Goal: Transaction & Acquisition: Subscribe to service/newsletter

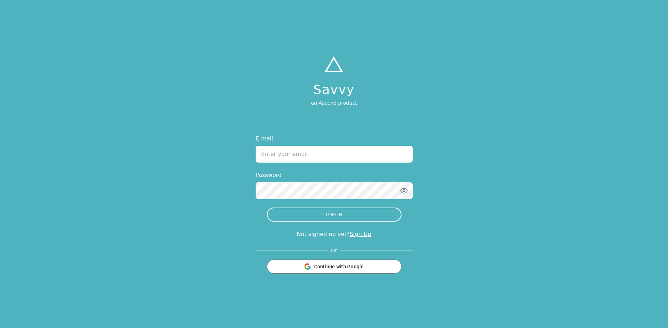
click at [357, 239] on div "E-mail Password LOG IN Not signed up yet? Sign Up Or Continue with Google" at bounding box center [334, 203] width 157 height 139
click at [358, 235] on link "Sign Up" at bounding box center [361, 233] width 22 height 7
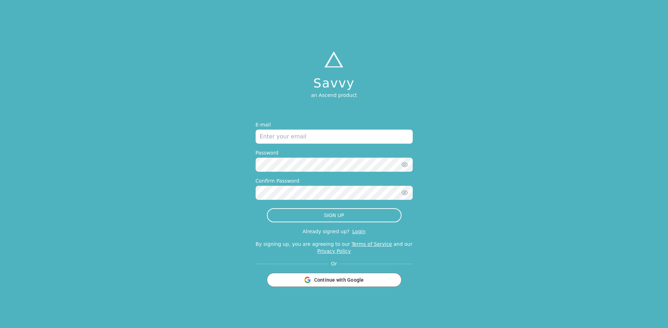
click at [301, 140] on input "email" at bounding box center [334, 136] width 157 height 14
type input "[PERSON_NAME][EMAIL_ADDRESS][DOMAIN_NAME]"
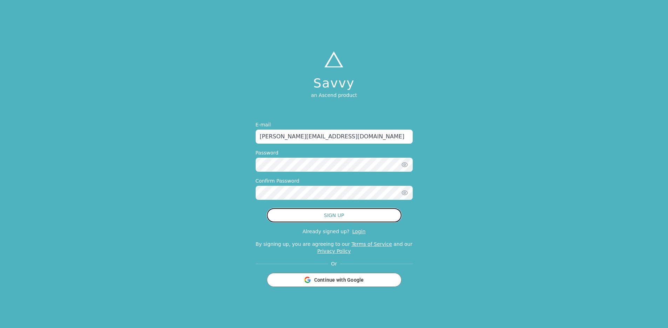
click at [336, 211] on button "SIGN UP" at bounding box center [334, 215] width 135 height 14
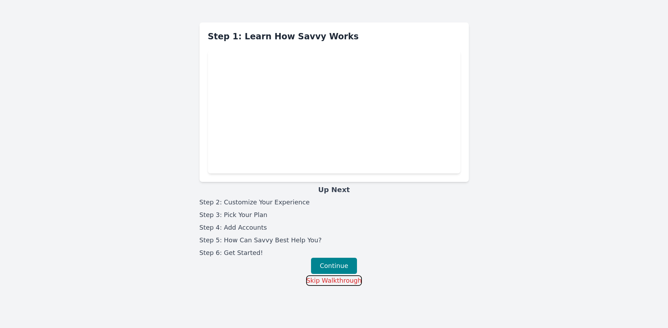
click at [342, 278] on button "Skip Walkthrough" at bounding box center [334, 280] width 56 height 11
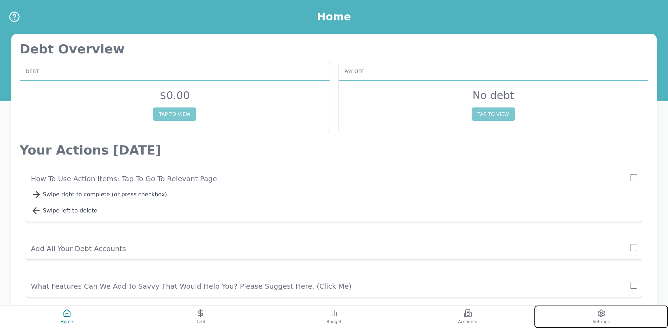
click at [574, 311] on button "Settings" at bounding box center [602, 316] width 134 height 22
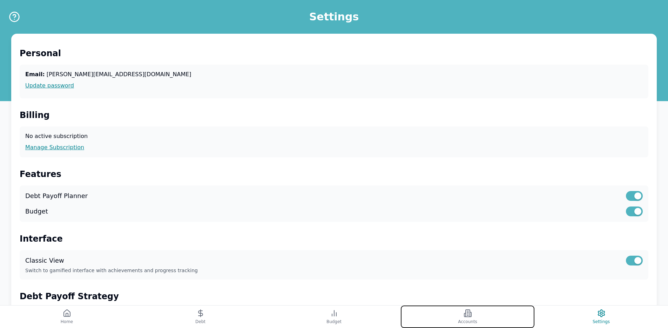
click at [478, 311] on button "Accounts" at bounding box center [468, 316] width 134 height 22
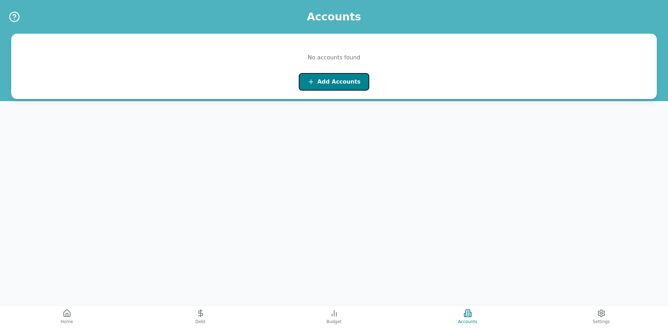
click at [340, 73] on button "Add Accounts" at bounding box center [334, 82] width 70 height 18
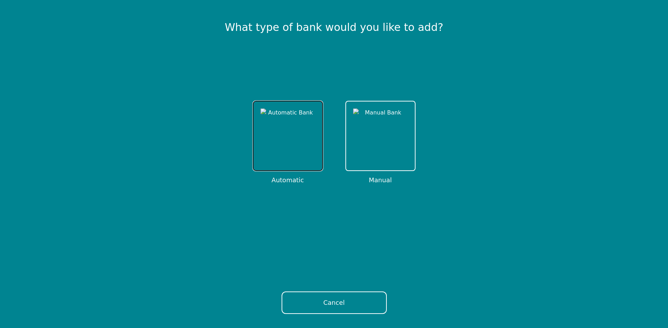
click at [282, 153] on img at bounding box center [288, 135] width 55 height 55
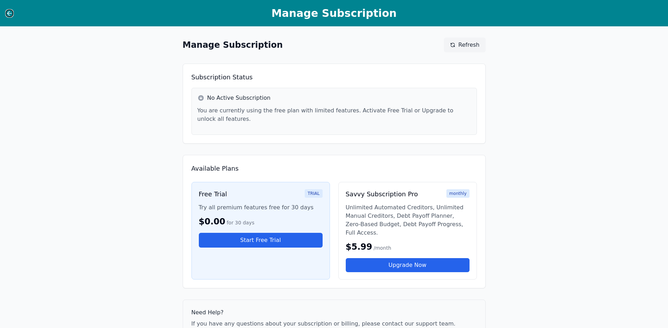
click at [6, 16] on icon at bounding box center [9, 13] width 7 height 7
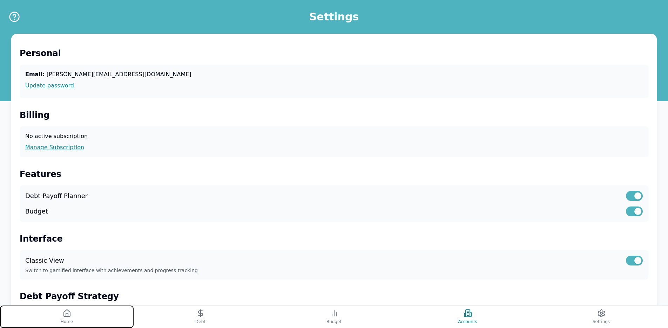
click at [81, 318] on button "Home" at bounding box center [67, 316] width 134 height 22
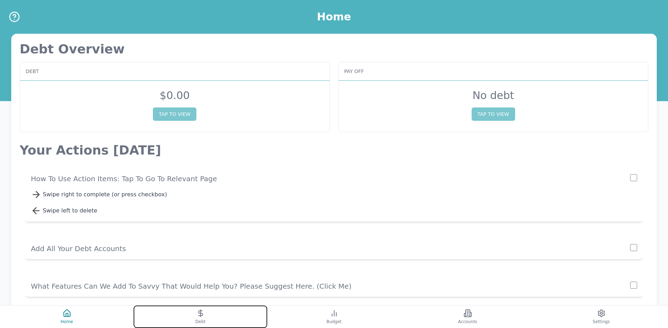
click at [191, 312] on button "Debt" at bounding box center [201, 316] width 134 height 22
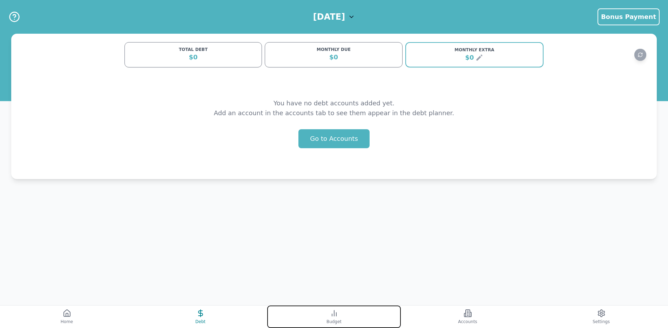
click at [338, 316] on icon at bounding box center [334, 313] width 8 height 8
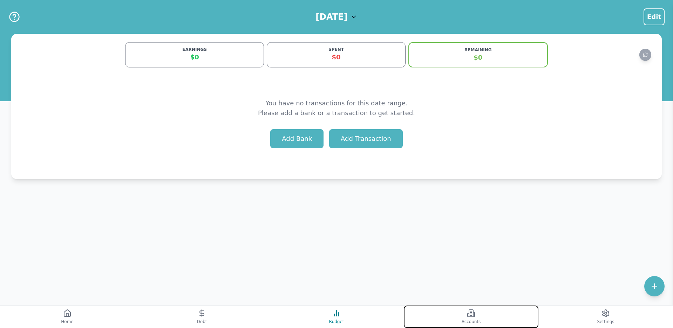
click at [444, 317] on button "Accounts" at bounding box center [471, 316] width 135 height 22
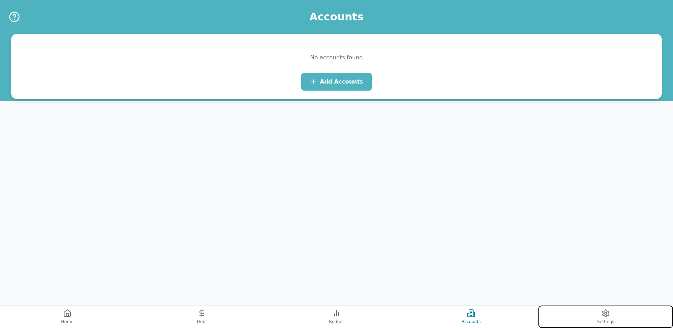
click at [541, 313] on button "Settings" at bounding box center [606, 316] width 135 height 22
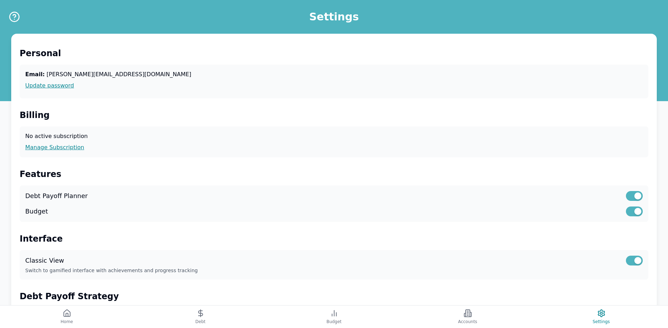
click at [74, 142] on div "No active subscription Manage Subscription" at bounding box center [334, 141] width 629 height 31
click at [72, 154] on div "No active subscription Manage Subscription" at bounding box center [334, 141] width 629 height 31
click at [74, 148] on link "Manage Subscription" at bounding box center [334, 147] width 618 height 8
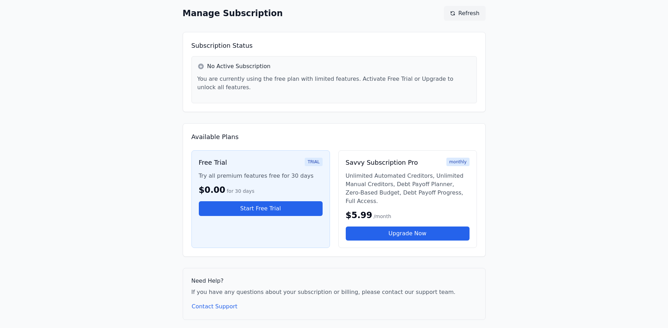
scroll to position [35, 0]
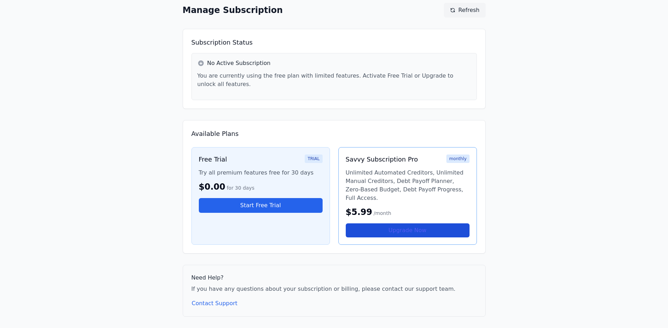
click at [374, 225] on link "Upgrade Now" at bounding box center [408, 230] width 124 height 14
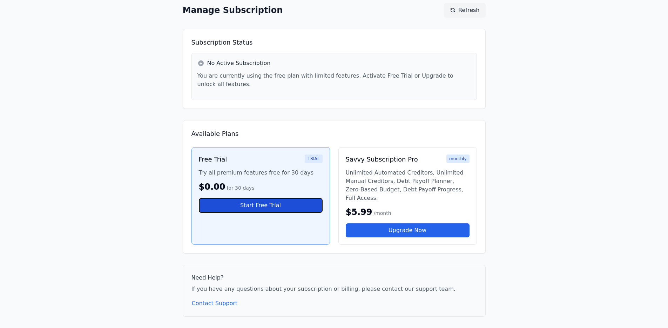
click at [287, 204] on button "Start Free Trial" at bounding box center [261, 205] width 124 height 15
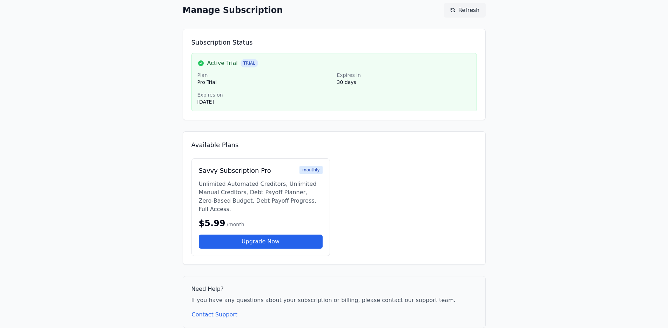
scroll to position [0, 0]
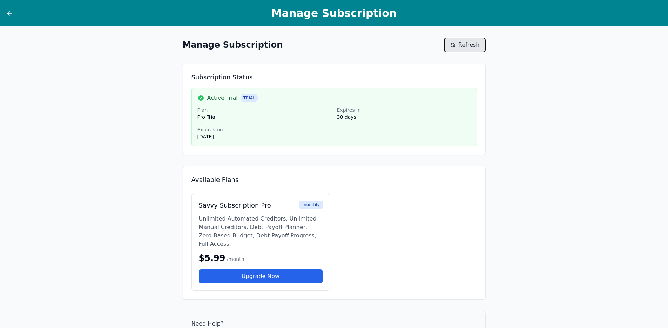
click at [451, 48] on button "Refresh" at bounding box center [464, 45] width 41 height 15
click at [465, 39] on button "Refresh" at bounding box center [464, 45] width 41 height 15
click at [11, 16] on icon at bounding box center [9, 13] width 7 height 7
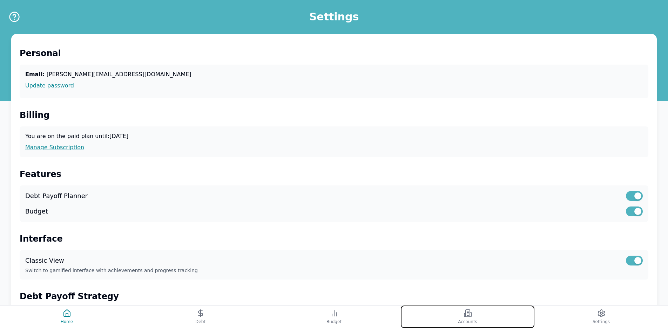
click at [476, 311] on button "Accounts" at bounding box center [468, 316] width 134 height 22
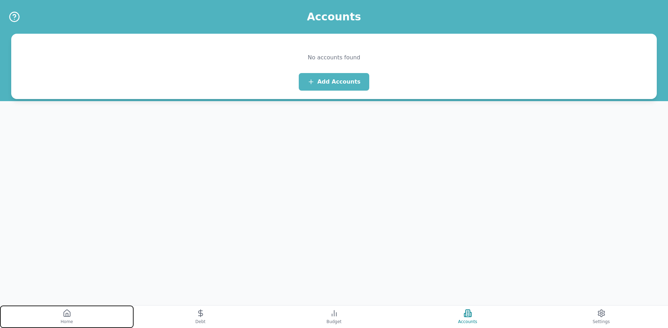
click at [62, 315] on button "Home" at bounding box center [67, 316] width 134 height 22
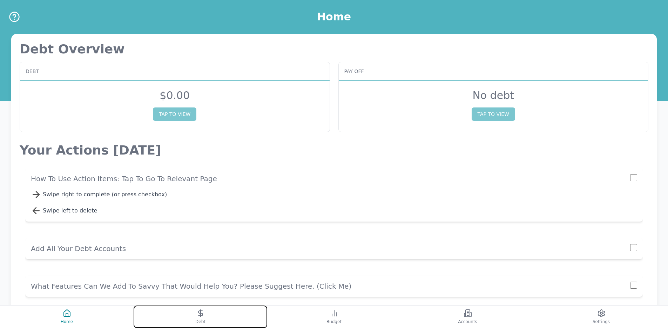
click at [194, 316] on button "Debt" at bounding box center [201, 316] width 134 height 22
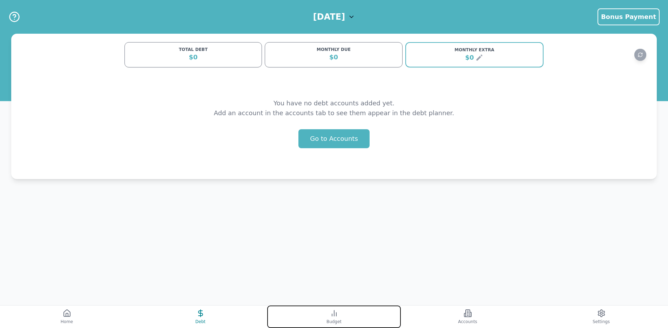
click at [283, 312] on button "Budget" at bounding box center [334, 316] width 134 height 22
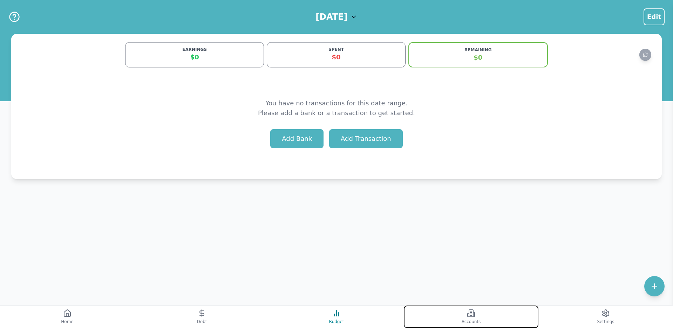
click at [408, 308] on button "Accounts" at bounding box center [471, 316] width 135 height 22
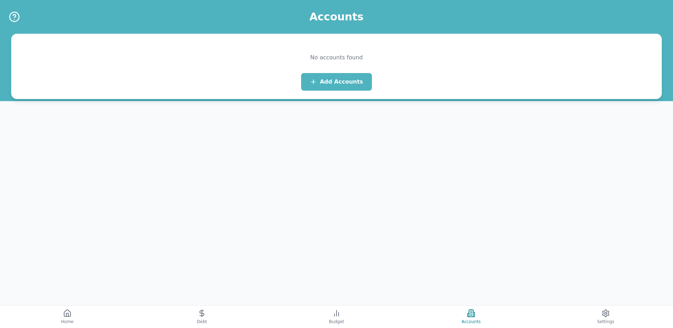
click at [313, 91] on div "No accounts found Add Accounts" at bounding box center [336, 66] width 651 height 65
click at [316, 85] on button "Add Accounts" at bounding box center [336, 82] width 70 height 18
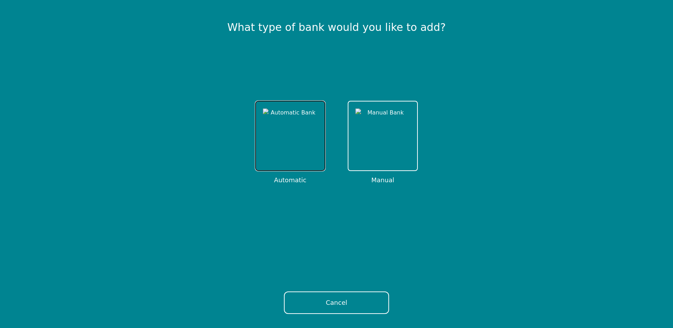
click at [280, 120] on img at bounding box center [290, 135] width 55 height 55
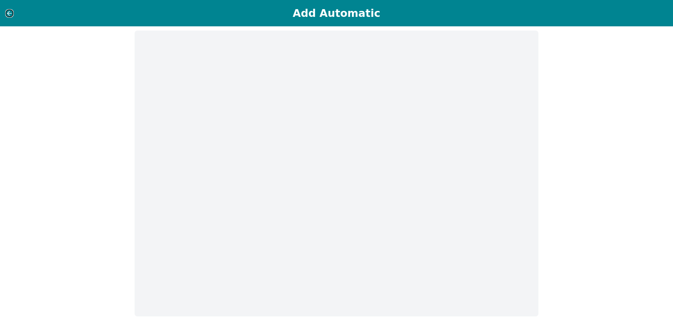
click at [6, 11] on icon at bounding box center [9, 13] width 7 height 7
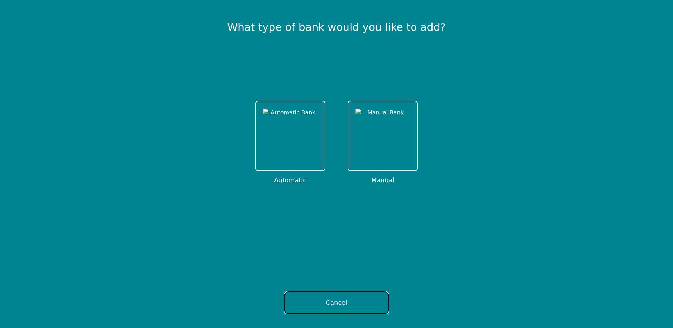
click at [348, 296] on button "Cancel" at bounding box center [336, 302] width 105 height 22
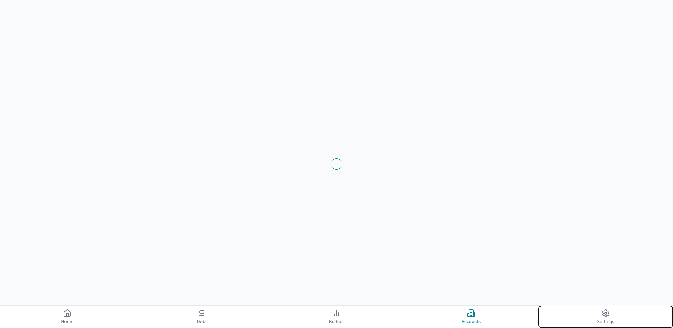
click at [595, 311] on button "Settings" at bounding box center [606, 316] width 135 height 22
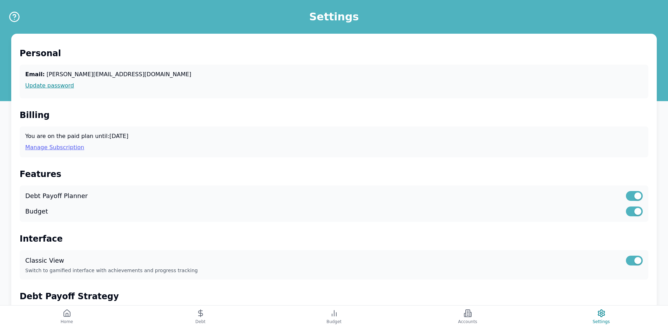
click at [30, 148] on link "Manage Subscription" at bounding box center [334, 147] width 618 height 8
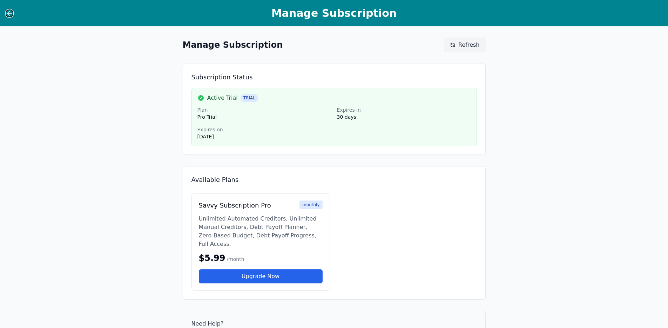
click at [9, 13] on icon at bounding box center [9, 13] width 7 height 7
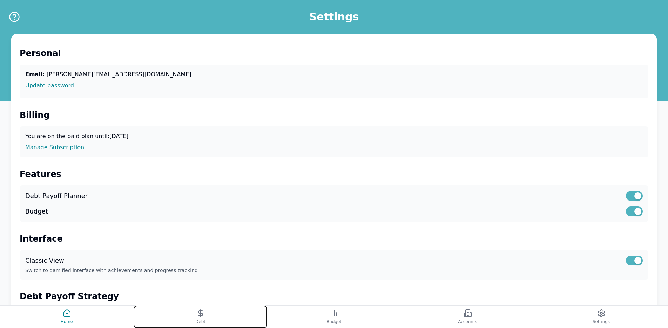
click at [183, 315] on button "Debt" at bounding box center [201, 316] width 134 height 22
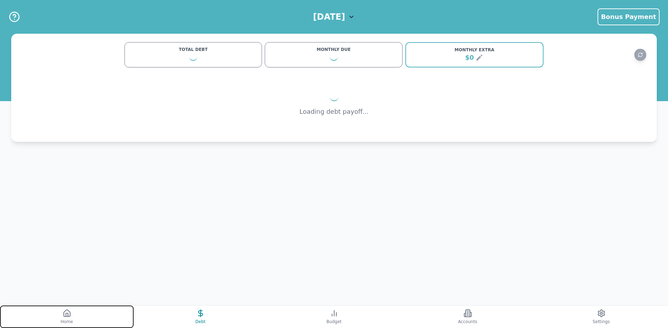
click at [91, 316] on button "Home" at bounding box center [67, 316] width 134 height 22
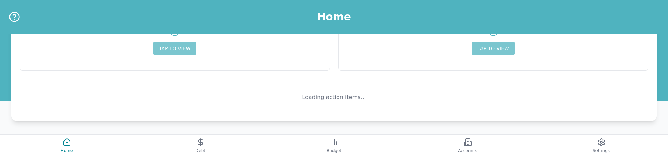
scroll to position [62, 0]
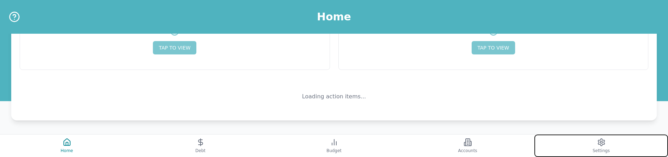
click at [591, 144] on button "Settings" at bounding box center [602, 145] width 134 height 22
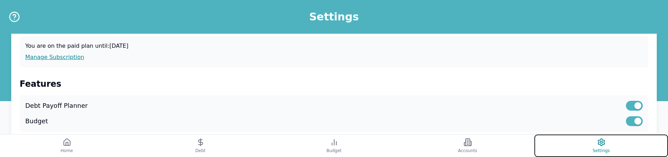
scroll to position [89, 0]
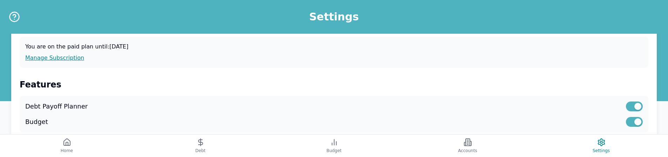
click at [64, 63] on div "You are on the paid plan until: [DATE] Manage Subscription" at bounding box center [334, 52] width 629 height 31
click at [65, 60] on link "Manage Subscription" at bounding box center [334, 58] width 618 height 8
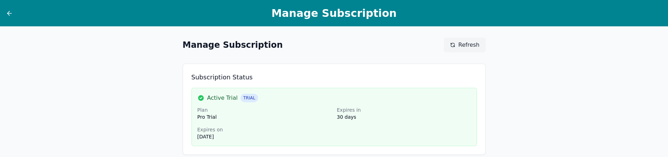
click at [13, 14] on div at bounding box center [23, 13] width 35 height 8
click at [12, 14] on icon at bounding box center [9, 13] width 7 height 7
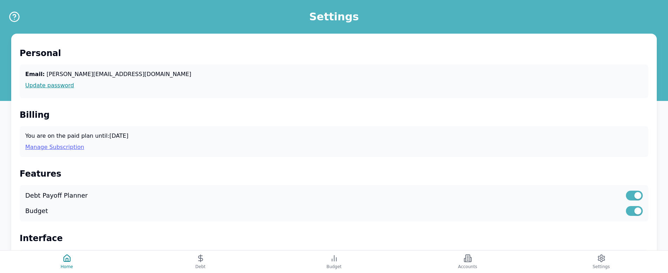
click at [66, 147] on link "Manage Subscription" at bounding box center [334, 147] width 618 height 8
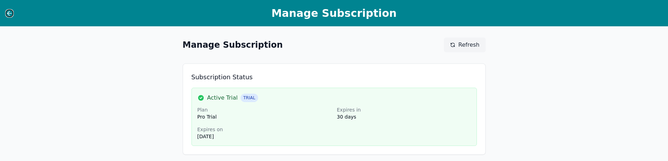
click at [8, 12] on icon at bounding box center [9, 13] width 7 height 7
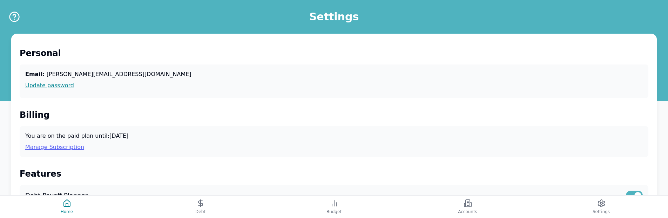
click at [73, 147] on link "Manage Subscription" at bounding box center [334, 147] width 618 height 8
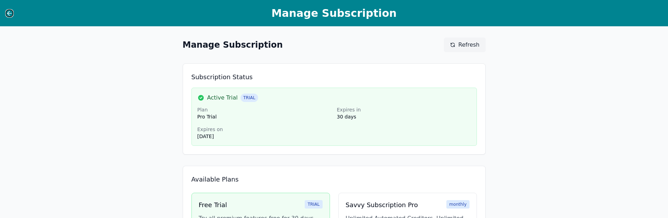
click at [11, 13] on icon at bounding box center [9, 13] width 7 height 7
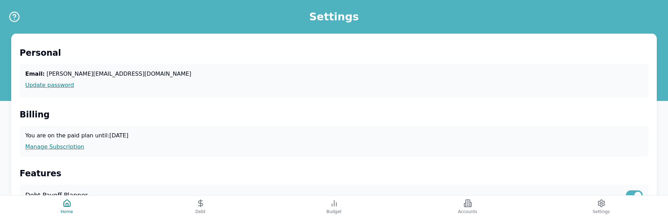
scroll to position [264, 0]
click at [70, 146] on link "Manage Subscription" at bounding box center [334, 147] width 618 height 8
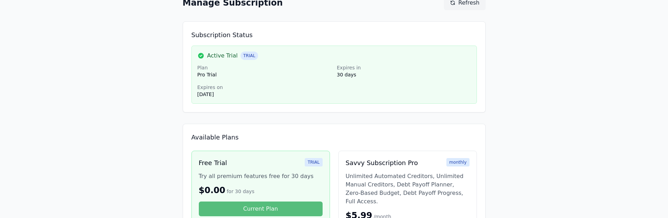
scroll to position [6, 0]
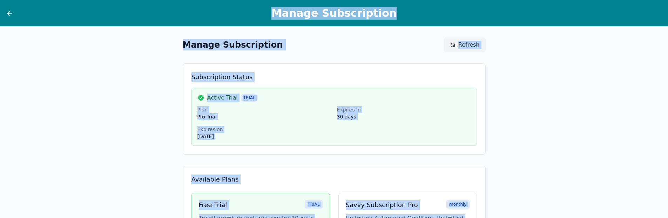
click at [453, 154] on div "Subscription Status Active Trial TRIAL Plan Pro Trial Expires in 30 days Expire…" at bounding box center [334, 108] width 303 height 91
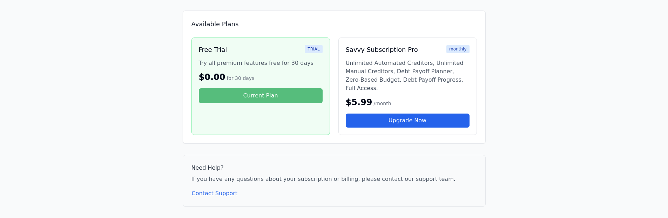
scroll to position [74, 0]
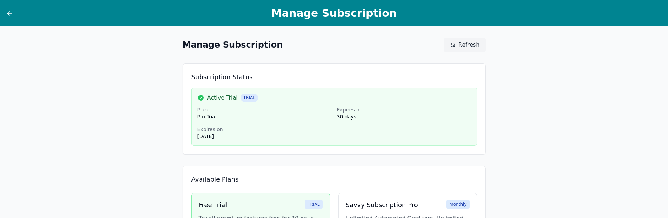
scroll to position [155, 0]
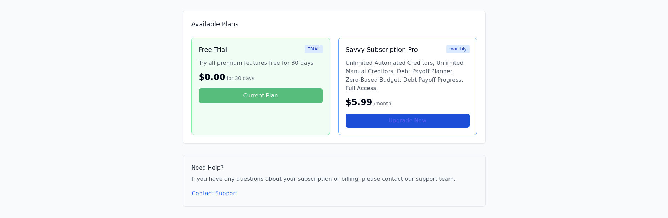
click at [398, 122] on link "Upgrade Now" at bounding box center [408, 121] width 124 height 14
click at [446, 137] on div "Available Plans Free Trial TRIAL Try all premium features free for 30 days $0.0…" at bounding box center [334, 77] width 303 height 133
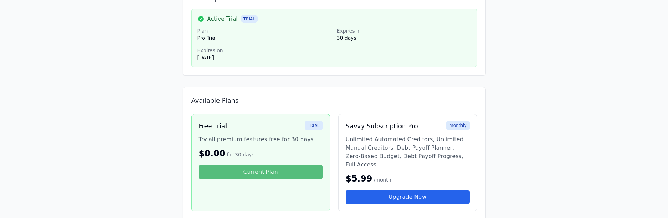
scroll to position [0, 0]
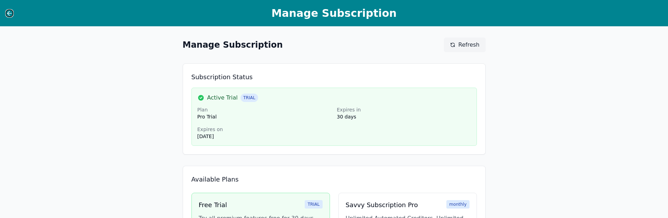
click at [12, 12] on icon at bounding box center [9, 13] width 7 height 7
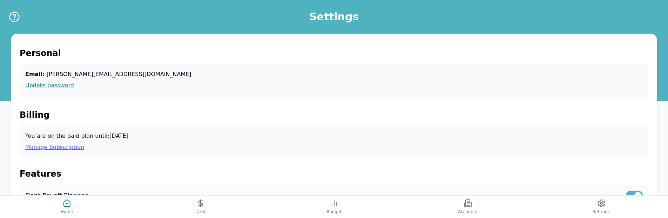
click at [48, 150] on link "Manage Subscription" at bounding box center [334, 147] width 618 height 8
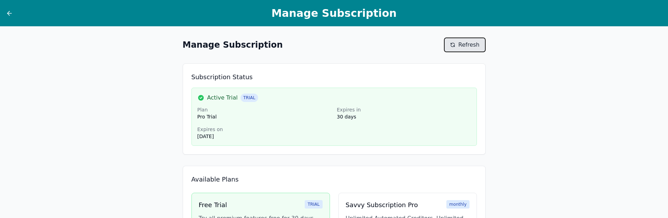
click at [468, 38] on button "Refresh" at bounding box center [464, 45] width 41 height 15
click at [483, 47] on button "Refresh" at bounding box center [464, 45] width 41 height 15
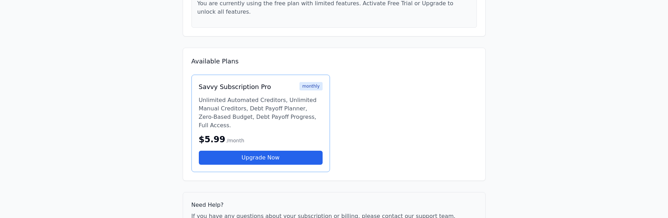
scroll to position [111, 0]
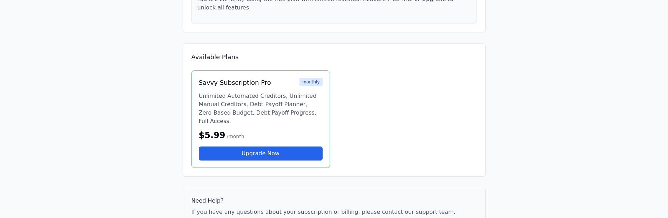
click at [311, 165] on div "Savvy Subscription Pro monthly Unlimited Automated Creditors, Unlimited Manual …" at bounding box center [260, 119] width 139 height 98
click at [286, 129] on div "Savvy Subscription Pro monthly Unlimited Automated Creditors, Unlimited Manual …" at bounding box center [260, 119] width 139 height 98
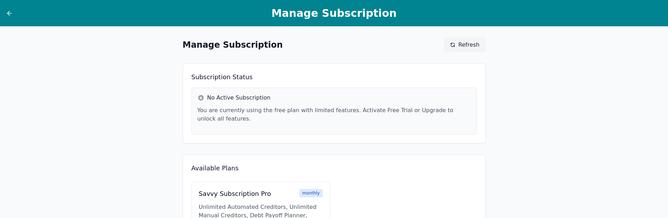
scroll to position [0, 0]
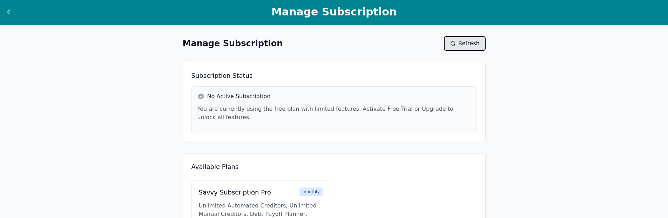
click at [472, 44] on span "Refresh" at bounding box center [468, 43] width 21 height 8
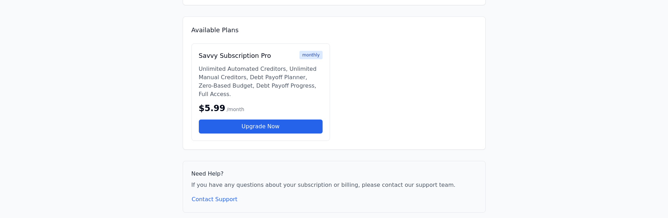
scroll to position [144, 0]
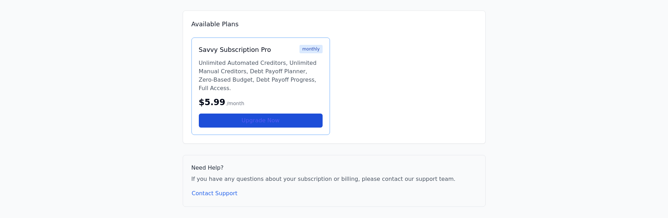
click at [275, 120] on link "Upgrade Now" at bounding box center [261, 121] width 124 height 14
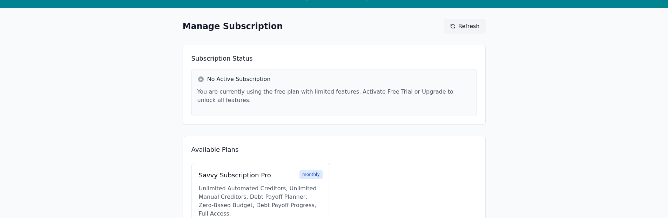
scroll to position [0, 0]
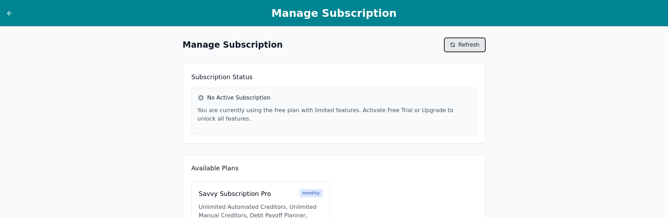
click at [452, 47] on icon at bounding box center [453, 45] width 6 height 6
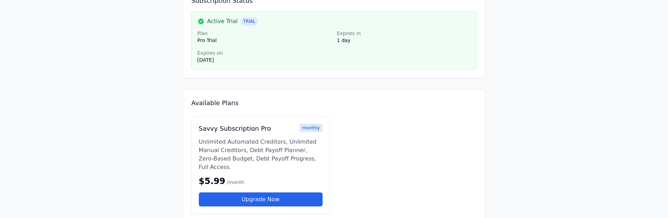
scroll to position [76, 0]
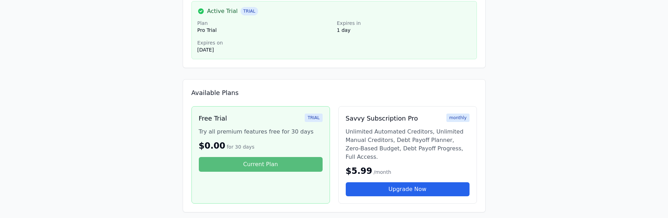
scroll to position [142, 0]
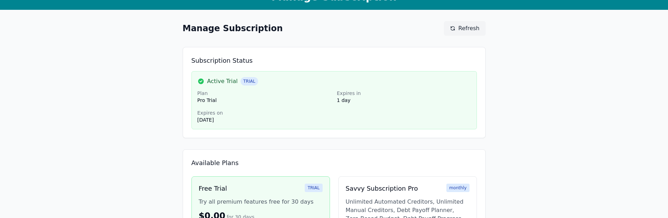
scroll to position [142, 0]
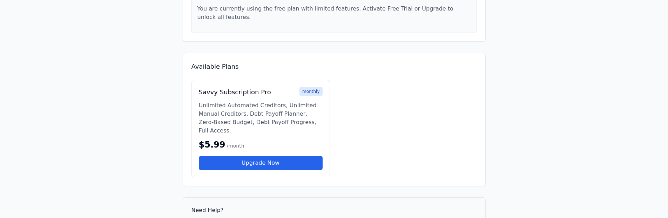
scroll to position [101, 0]
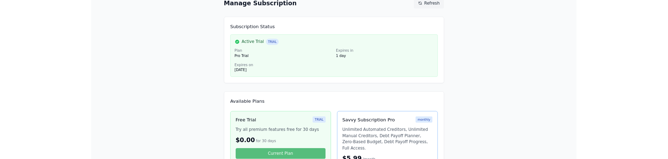
scroll to position [135, 0]
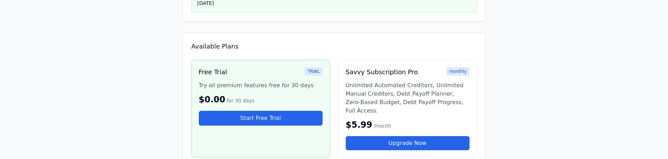
scroll to position [134, 0]
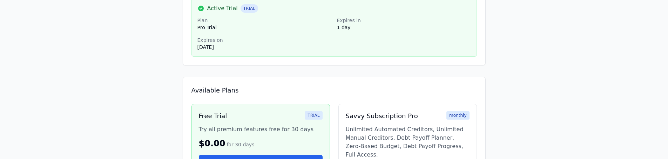
scroll to position [142, 0]
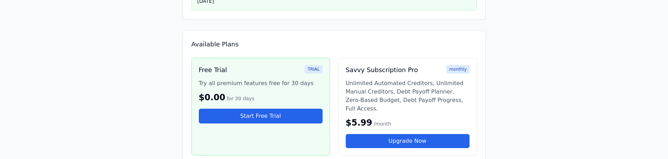
scroll to position [136, 0]
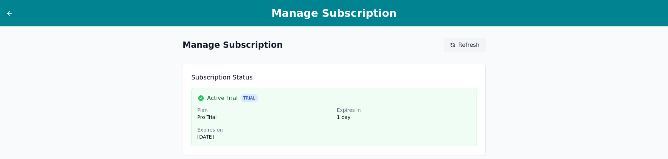
scroll to position [126, 0]
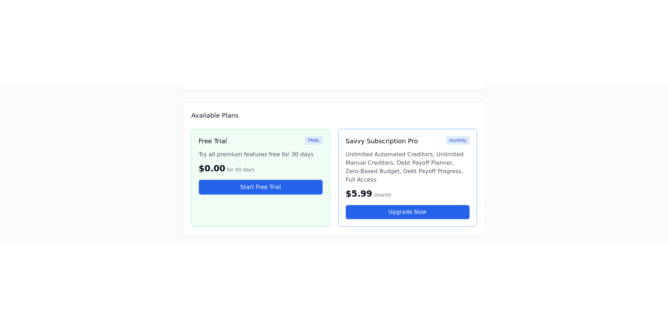
scroll to position [46, 0]
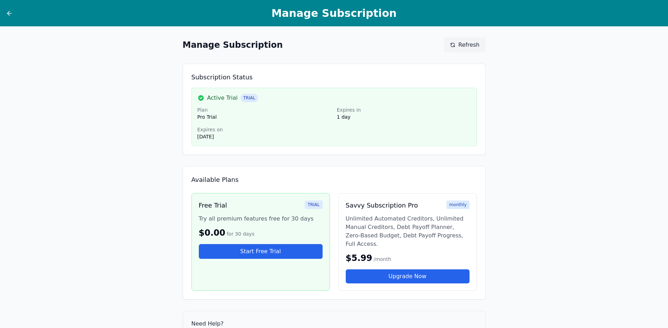
click at [301, 268] on div "Free Trial TRIAL Try all premium features free for 30 days $0.00 for 30 days St…" at bounding box center [260, 242] width 139 height 98
click at [302, 264] on div "Free Trial TRIAL Try all premium features free for 30 days $0.00 for 30 days St…" at bounding box center [260, 242] width 139 height 98
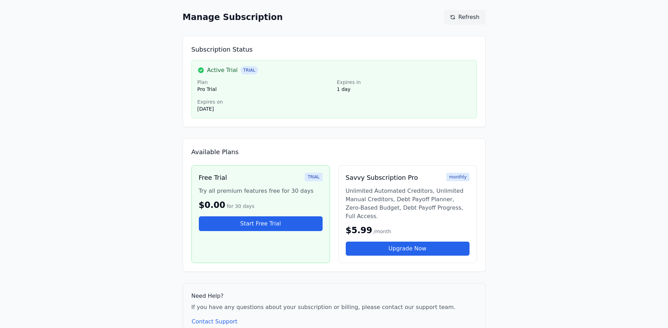
scroll to position [46, 0]
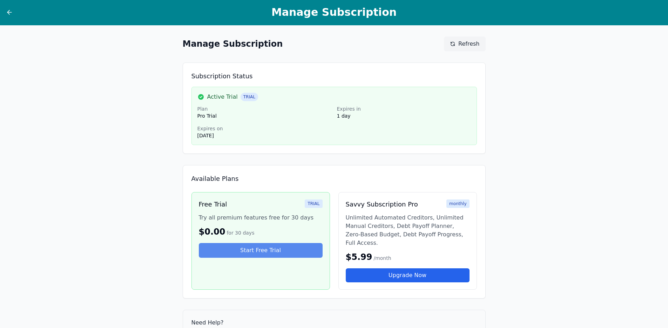
scroll to position [1, 0]
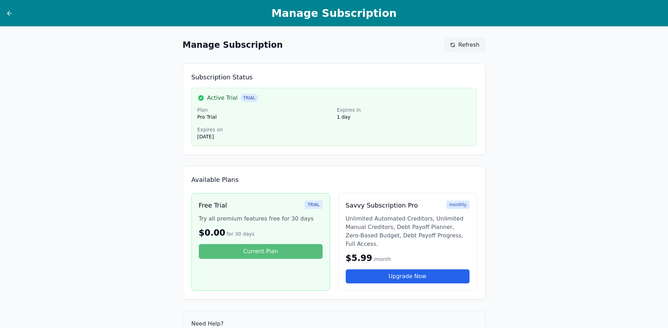
click at [238, 268] on div "Free Trial TRIAL Try all premium features free for 30 days $0.00 for 30 days Cu…" at bounding box center [260, 242] width 139 height 98
click at [283, 262] on div "Free Trial TRIAL Try all premium features free for 30 days $0.00 for 30 days Cu…" at bounding box center [260, 242] width 139 height 98
click at [300, 269] on div "Free Trial TRIAL Try all premium features free for 30 days $0.00 for 30 days Cu…" at bounding box center [260, 242] width 139 height 98
click at [351, 172] on div "Available Plans Free Trial TRIAL Try all premium features free for 30 days $0.0…" at bounding box center [334, 232] width 303 height 133
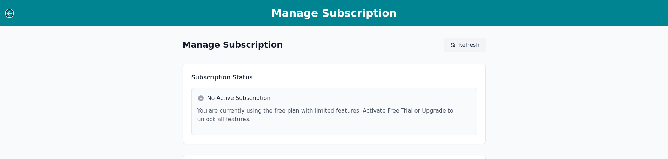
click at [9, 12] on icon at bounding box center [9, 13] width 7 height 7
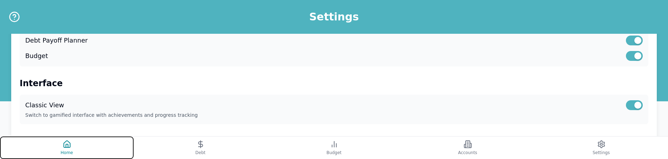
click at [83, 140] on button "Home" at bounding box center [67, 147] width 134 height 22
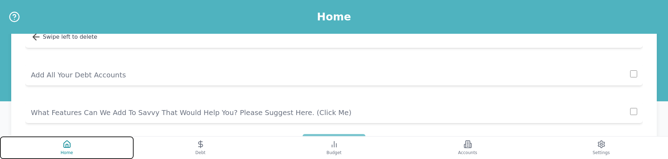
scroll to position [213, 0]
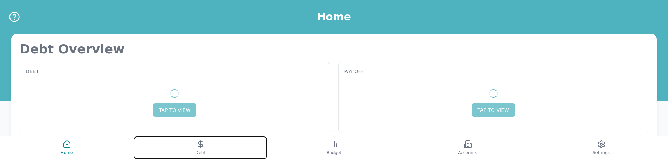
click at [211, 149] on button "Debt" at bounding box center [201, 147] width 134 height 22
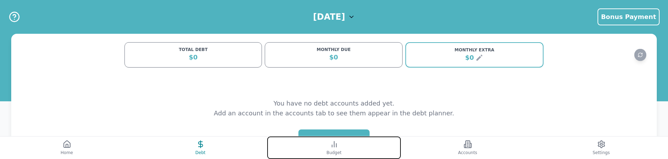
click at [319, 148] on button "Budget" at bounding box center [334, 147] width 134 height 22
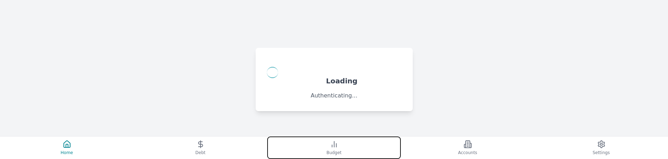
click at [346, 147] on button "Budget" at bounding box center [334, 147] width 134 height 22
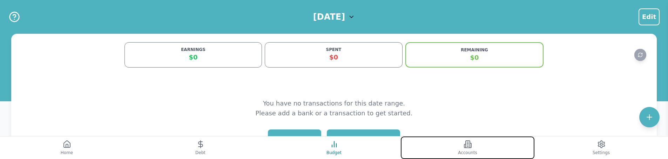
click at [486, 154] on button "Accounts" at bounding box center [468, 147] width 134 height 22
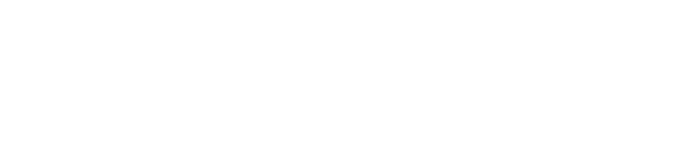
click at [479, 3] on html at bounding box center [336, 1] width 673 height 3
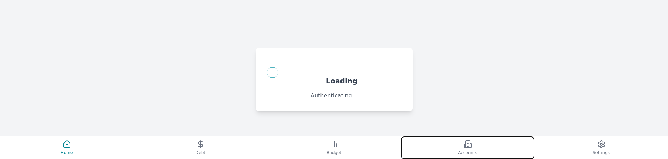
click at [482, 146] on button "Accounts" at bounding box center [468, 147] width 134 height 22
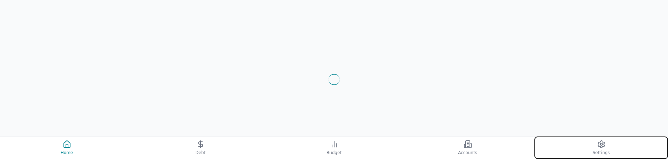
click at [583, 143] on button "Settings" at bounding box center [602, 147] width 134 height 22
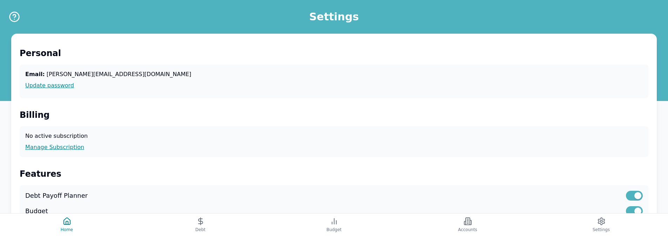
click at [446, 158] on div "Budget" at bounding box center [334, 211] width 618 height 10
click at [466, 158] on icon at bounding box center [468, 221] width 8 height 8
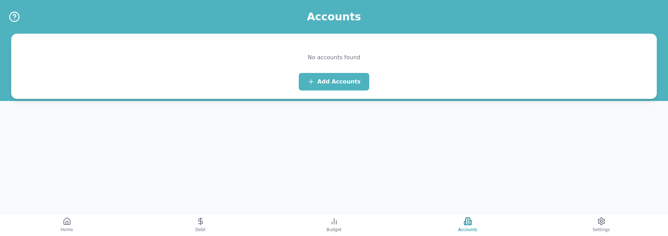
click at [634, 158] on div "Accounts No accounts found Add Accounts" at bounding box center [334, 118] width 668 height 236
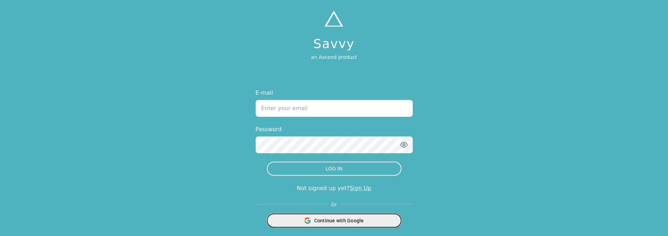
click at [342, 214] on div "Continue with Google" at bounding box center [334, 220] width 126 height 13
